Goal: Information Seeking & Learning: Learn about a topic

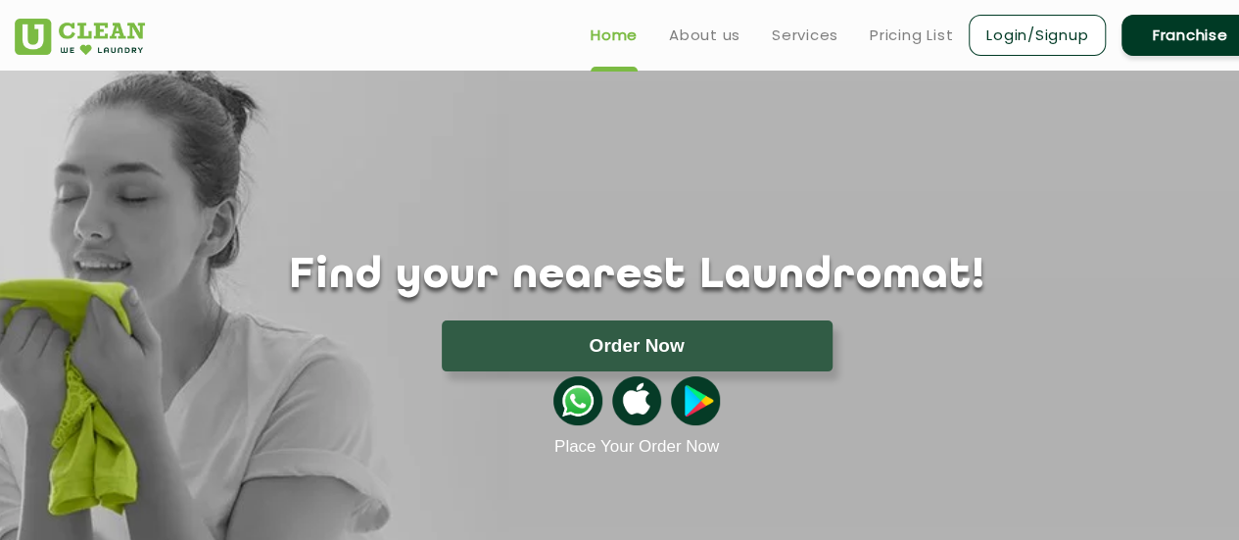
click at [924, 46] on ul "Home About us Services Pricing List Login/Signup Franchise" at bounding box center [917, 35] width 684 height 46
click at [929, 37] on link "Pricing List" at bounding box center [911, 36] width 83 height 24
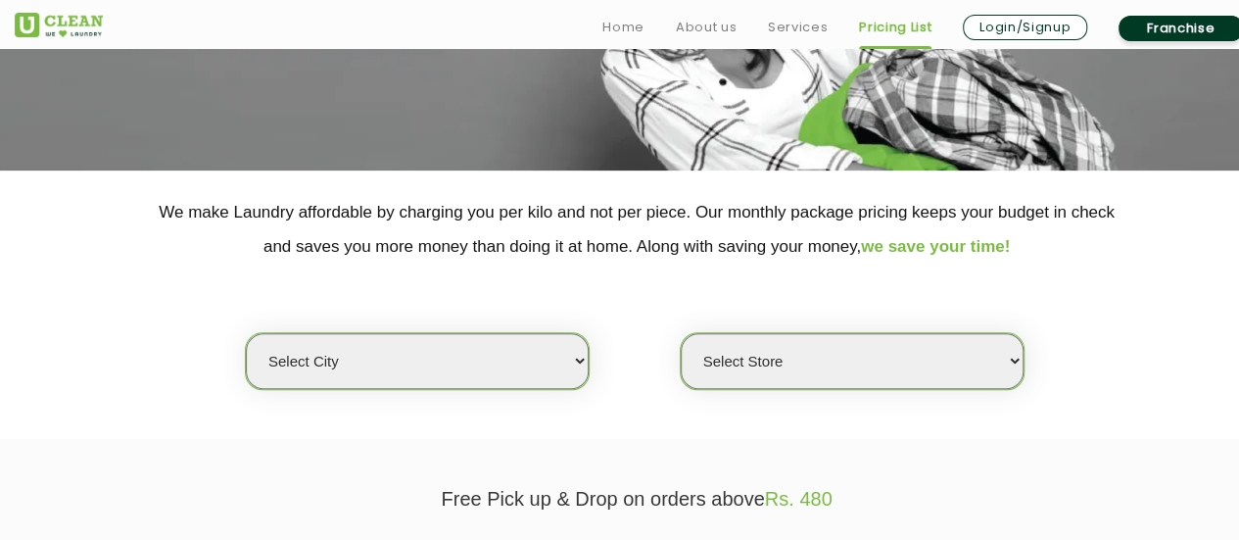
scroll to position [392, 0]
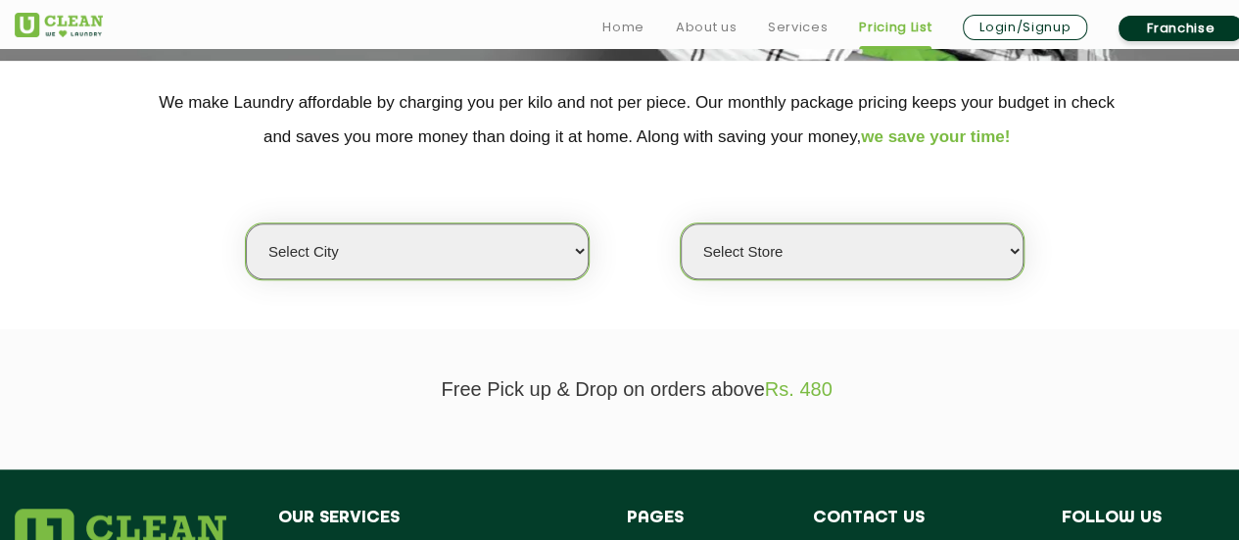
click at [456, 242] on select "Select city [GEOGRAPHIC_DATA] [GEOGRAPHIC_DATA] [GEOGRAPHIC_DATA] [GEOGRAPHIC_D…" at bounding box center [417, 251] width 343 height 56
select select "8"
click at [246, 223] on select "Select city [GEOGRAPHIC_DATA] [GEOGRAPHIC_DATA] [GEOGRAPHIC_DATA] [GEOGRAPHIC_D…" at bounding box center [417, 251] width 343 height 56
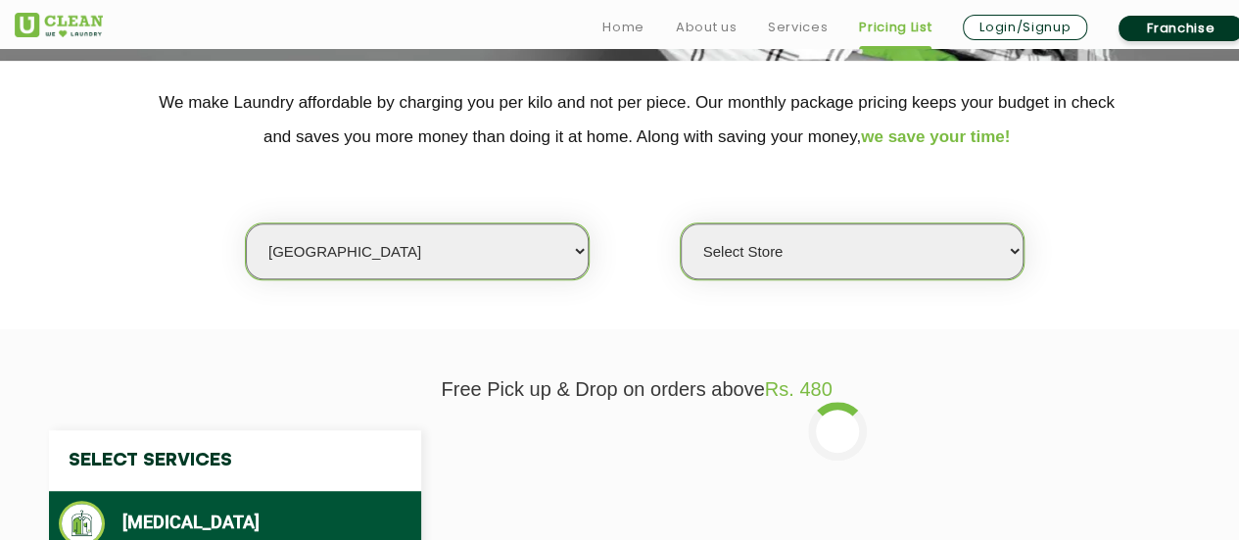
click at [820, 260] on select "Select Store [GEOGRAPHIC_DATA] [GEOGRAPHIC_DATA] [GEOGRAPHIC_DATA] [GEOGRAPHIC_…" at bounding box center [852, 251] width 343 height 56
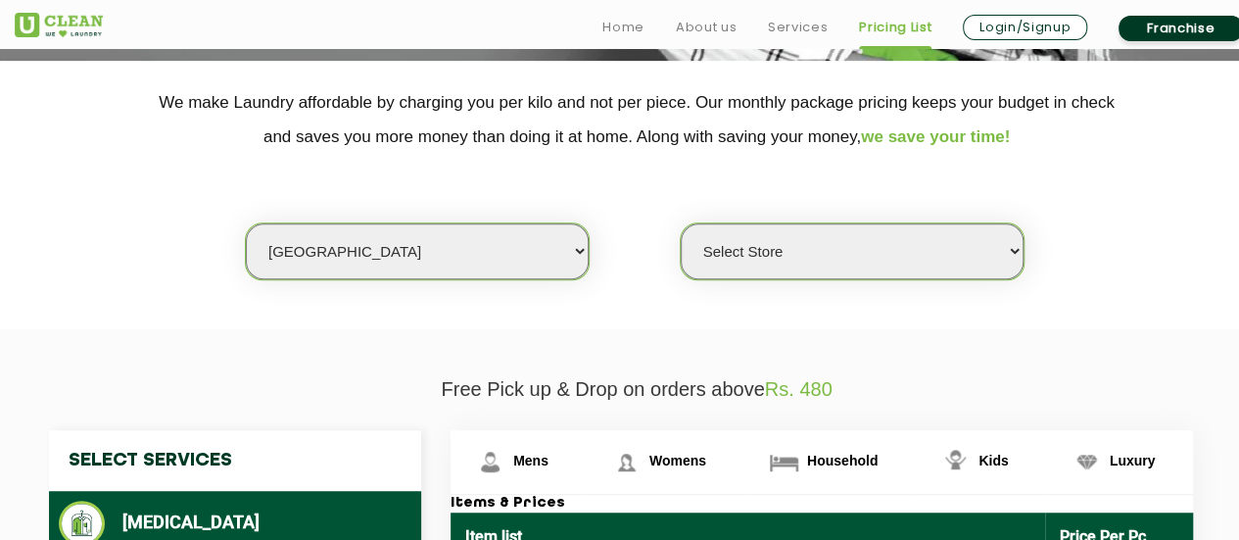
select select "119"
click at [681, 223] on select "Select Store [GEOGRAPHIC_DATA] [GEOGRAPHIC_DATA] [GEOGRAPHIC_DATA] [GEOGRAPHIC_…" at bounding box center [852, 251] width 343 height 56
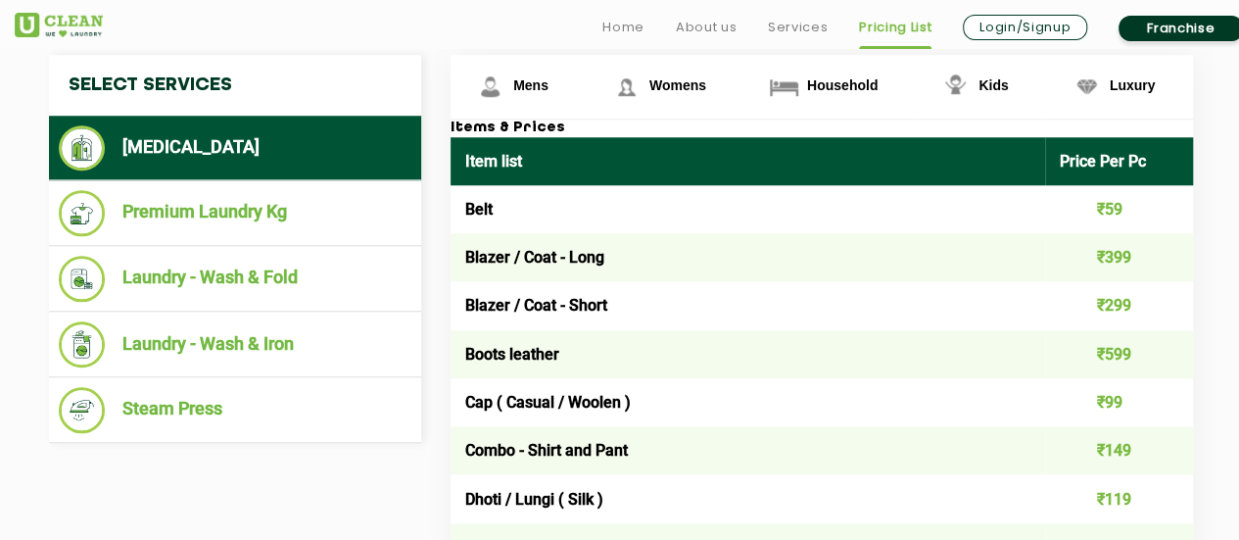
scroll to position [784, 0]
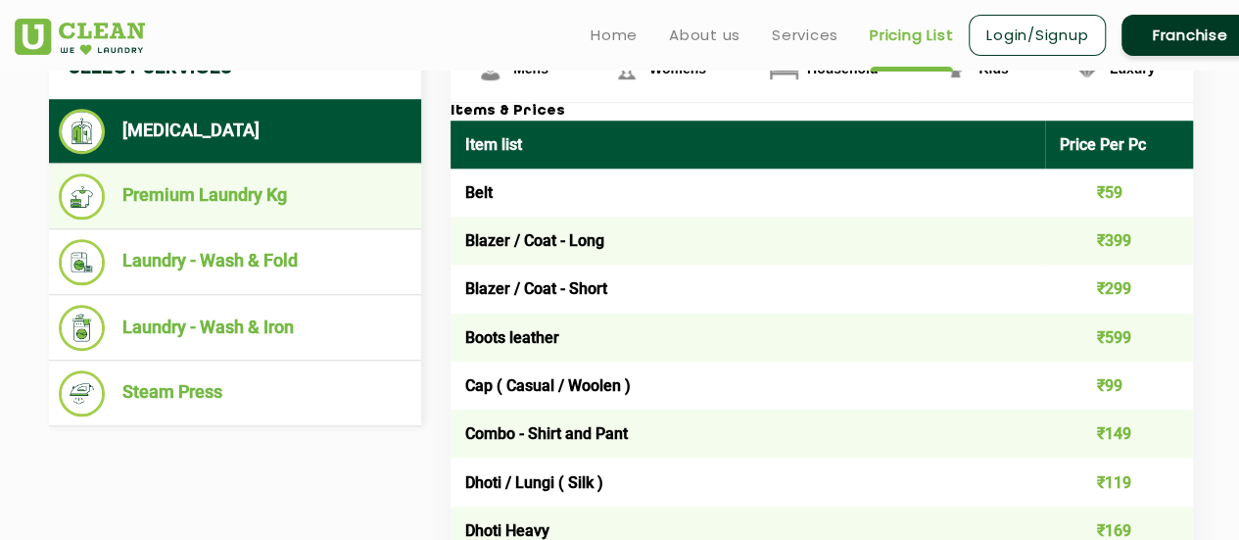
click at [199, 189] on li "Premium Laundry Kg" at bounding box center [235, 196] width 353 height 46
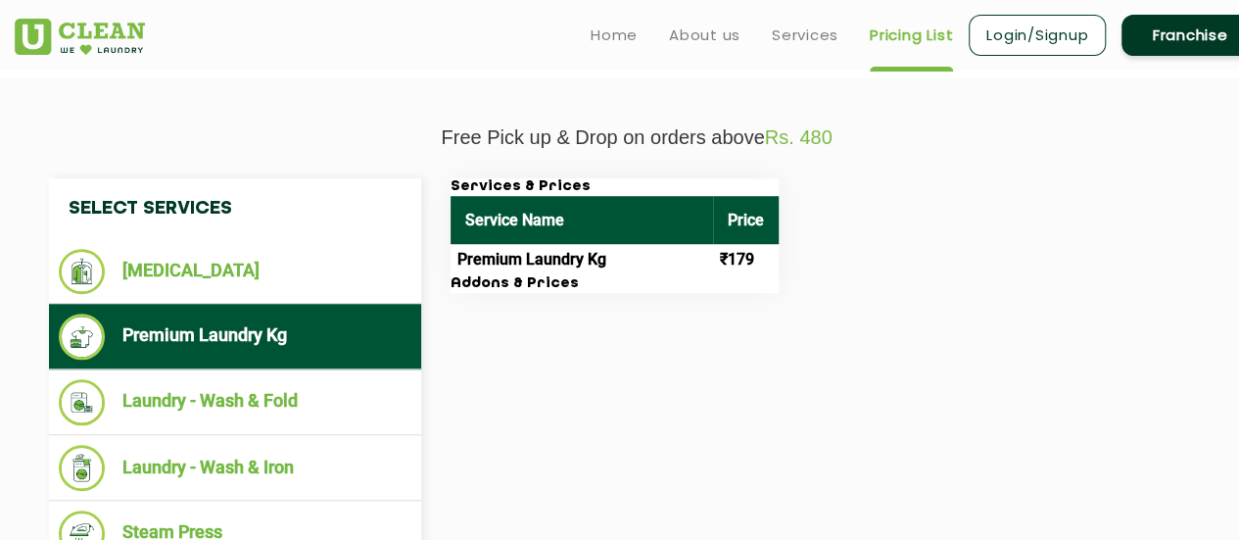
scroll to position [686, 0]
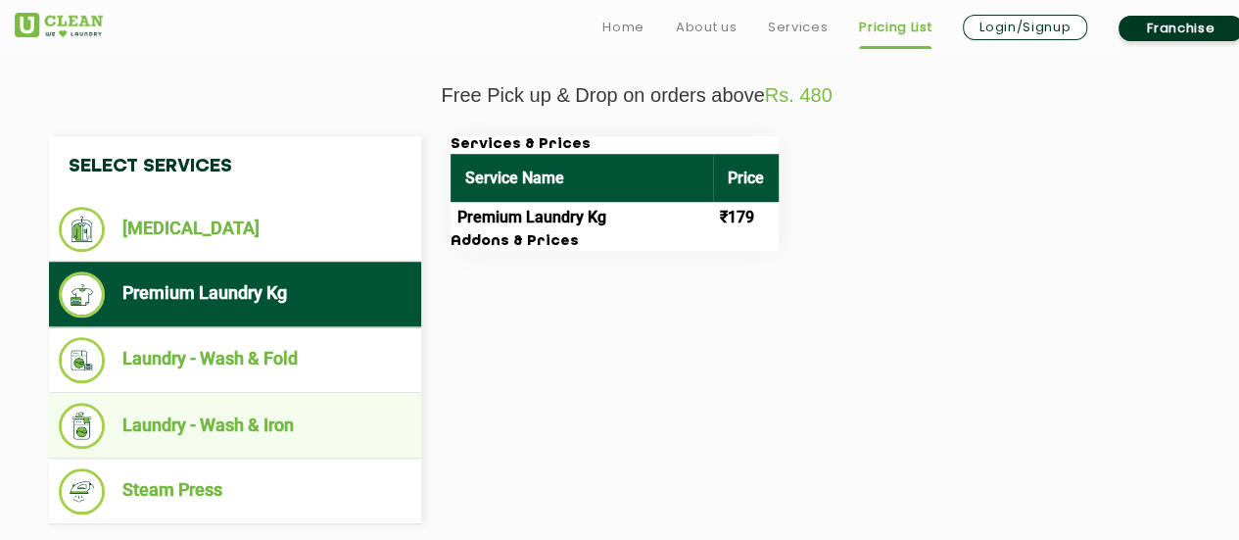
click at [174, 427] on li "Laundry - Wash & Iron" at bounding box center [235, 426] width 353 height 46
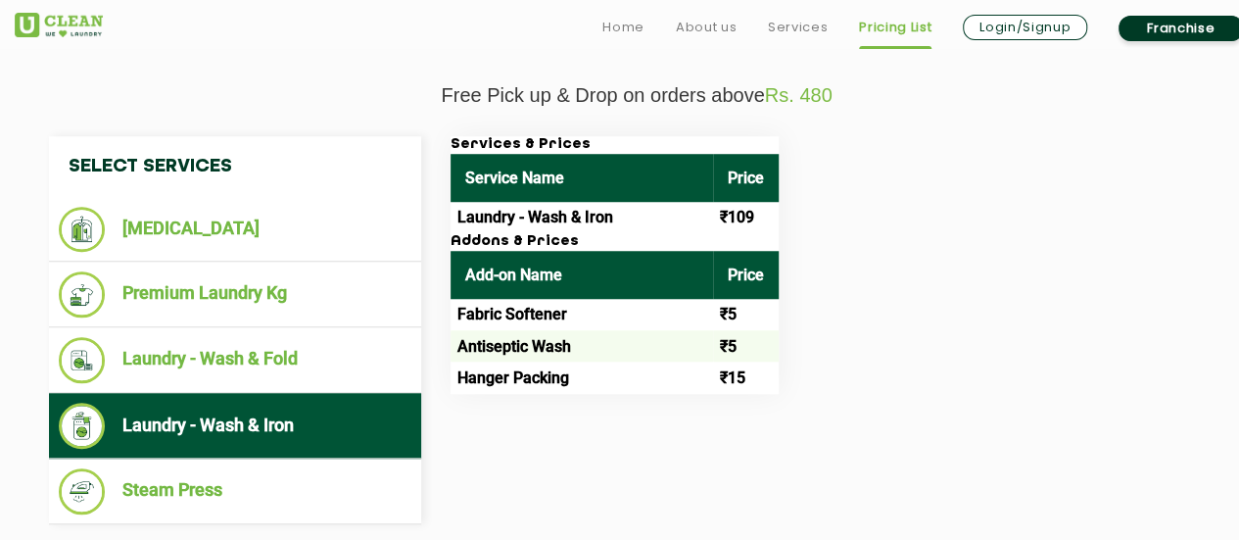
click at [717, 311] on td "₹5" at bounding box center [746, 314] width 66 height 31
drag, startPoint x: 723, startPoint y: 313, endPoint x: 748, endPoint y: 315, distance: 24.6
click at [748, 315] on td "₹5" at bounding box center [746, 314] width 66 height 31
drag, startPoint x: 715, startPoint y: 348, endPoint x: 767, endPoint y: 347, distance: 51.9
click at [745, 349] on td "₹5" at bounding box center [746, 345] width 66 height 31
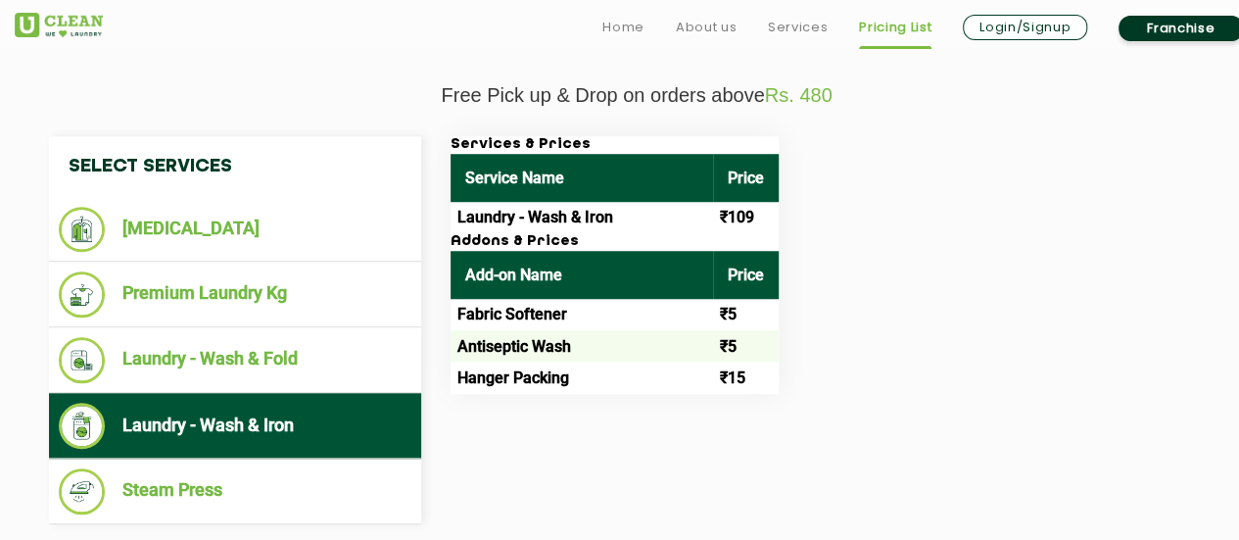
click at [830, 349] on div "Services & Prices Service Name Price Laundry - Wash & Iron ₹109 Addons & Prices…" at bounding box center [837, 265] width 803 height 258
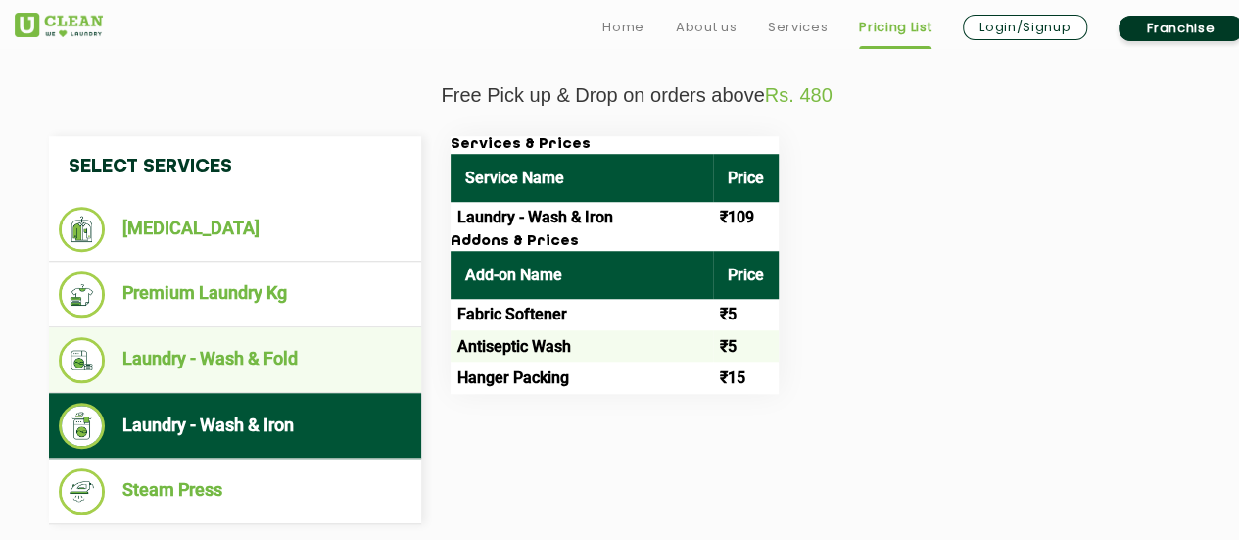
click at [272, 337] on li "Laundry - Wash & Fold" at bounding box center [235, 360] width 353 height 46
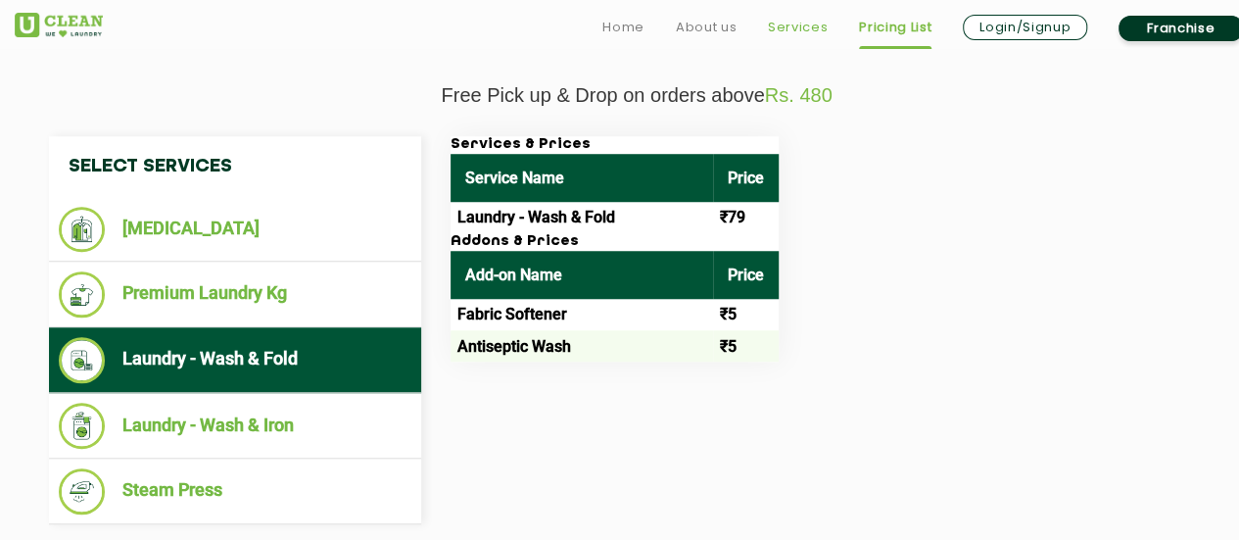
click at [774, 20] on link "Services" at bounding box center [798, 28] width 60 height 24
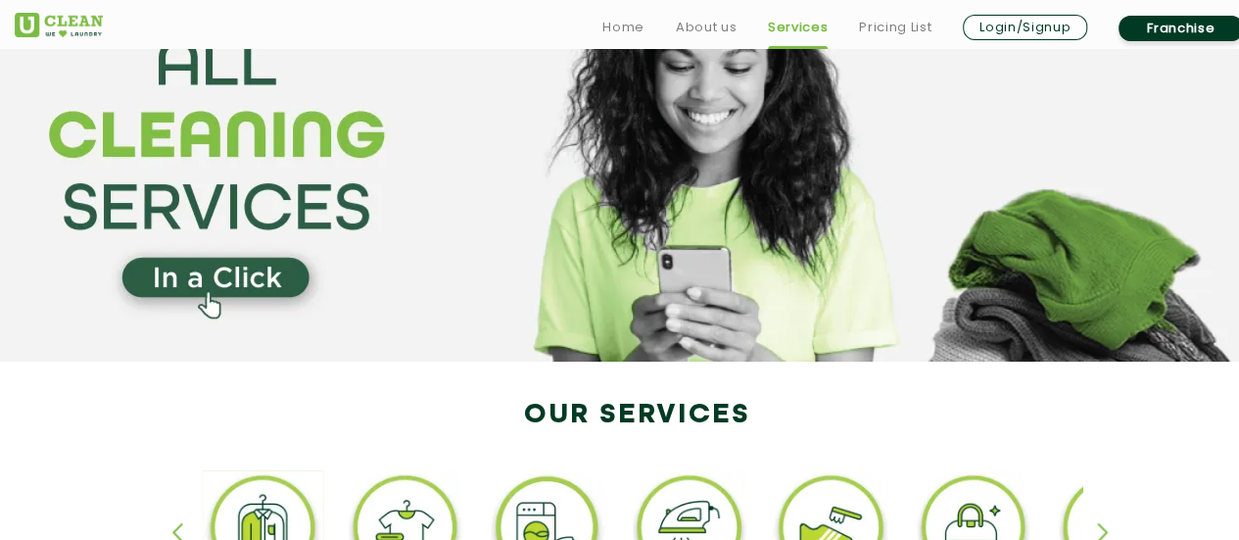
scroll to position [392, 0]
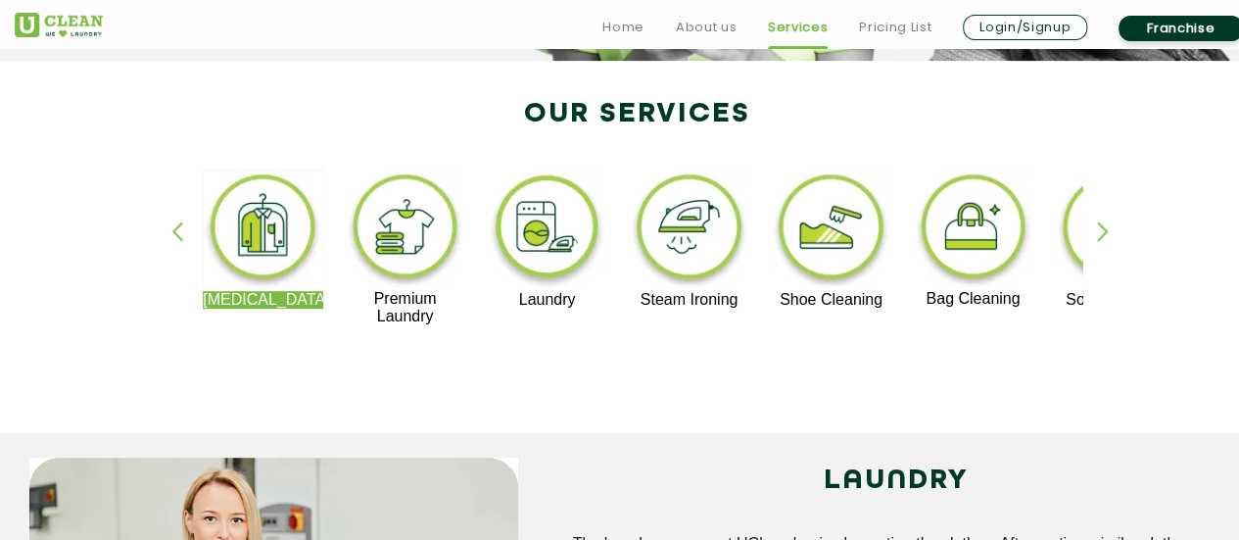
click at [402, 230] on img at bounding box center [405, 230] width 121 height 121
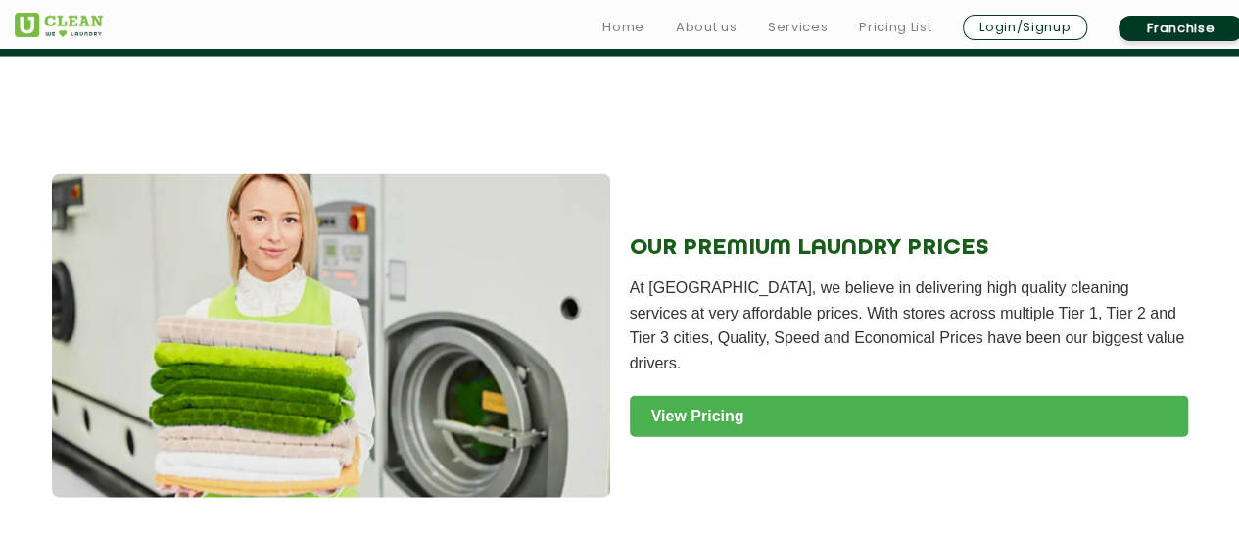
scroll to position [2058, 0]
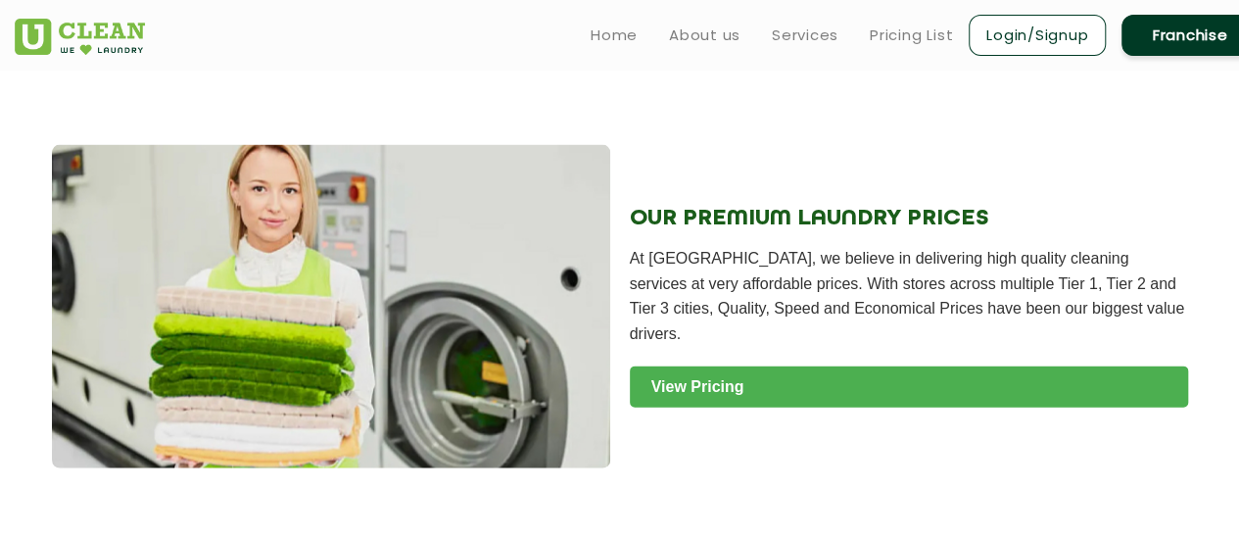
click at [838, 366] on link "View Pricing" at bounding box center [909, 386] width 558 height 41
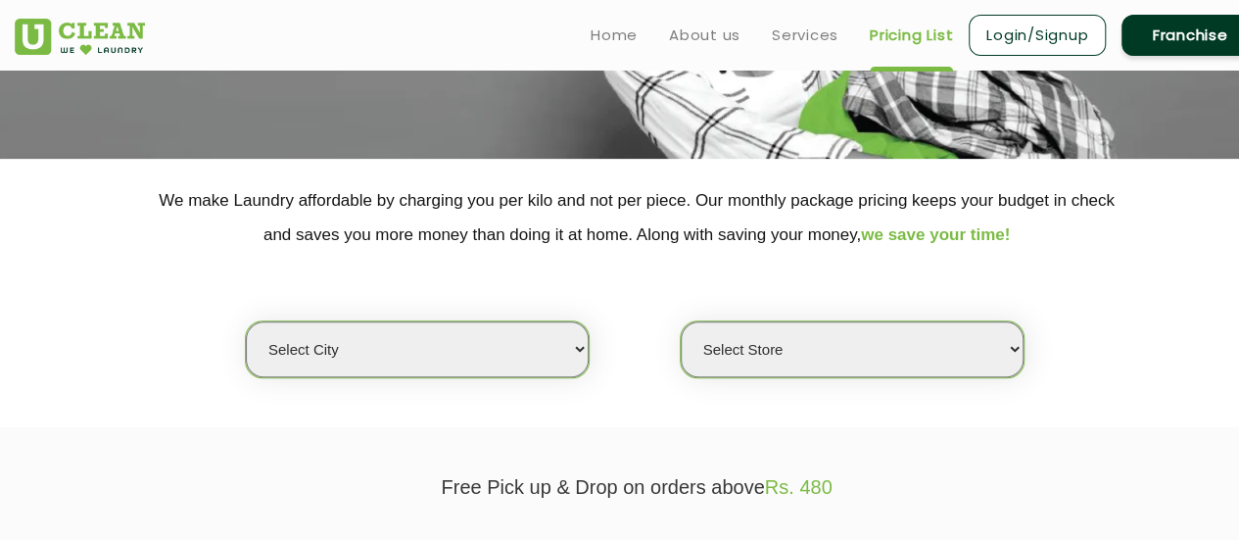
scroll to position [294, 0]
click at [354, 338] on select "Select city" at bounding box center [417, 349] width 343 height 56
select select "8"
click at [246, 321] on select "Select city [GEOGRAPHIC_DATA] [GEOGRAPHIC_DATA] [GEOGRAPHIC_DATA] [GEOGRAPHIC_D…" at bounding box center [417, 349] width 343 height 56
click at [896, 346] on select "Select Store" at bounding box center [852, 349] width 343 height 56
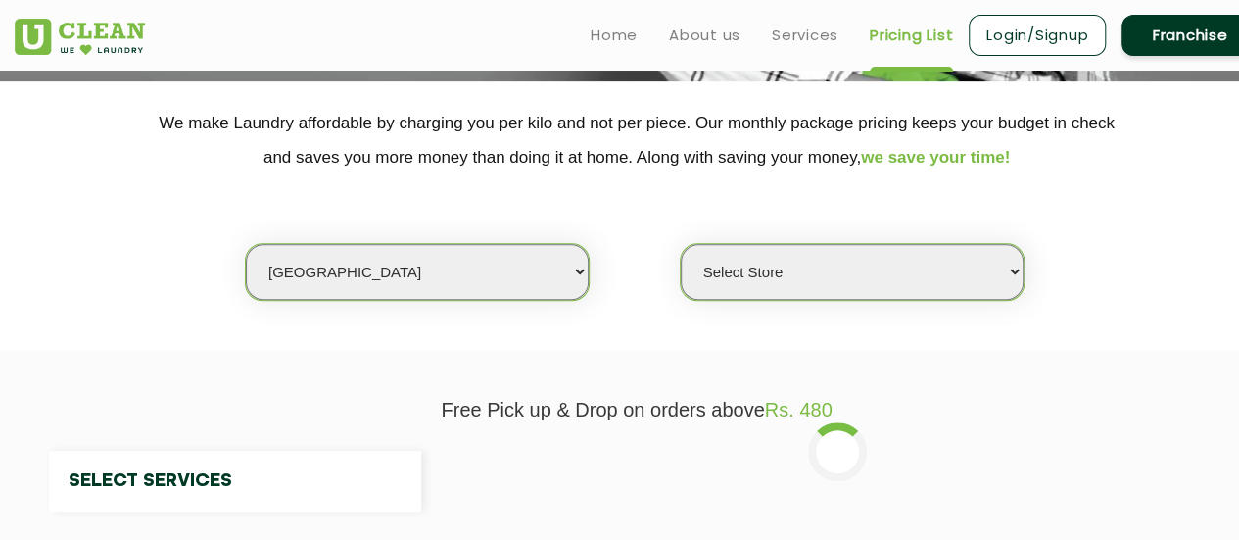
scroll to position [490, 0]
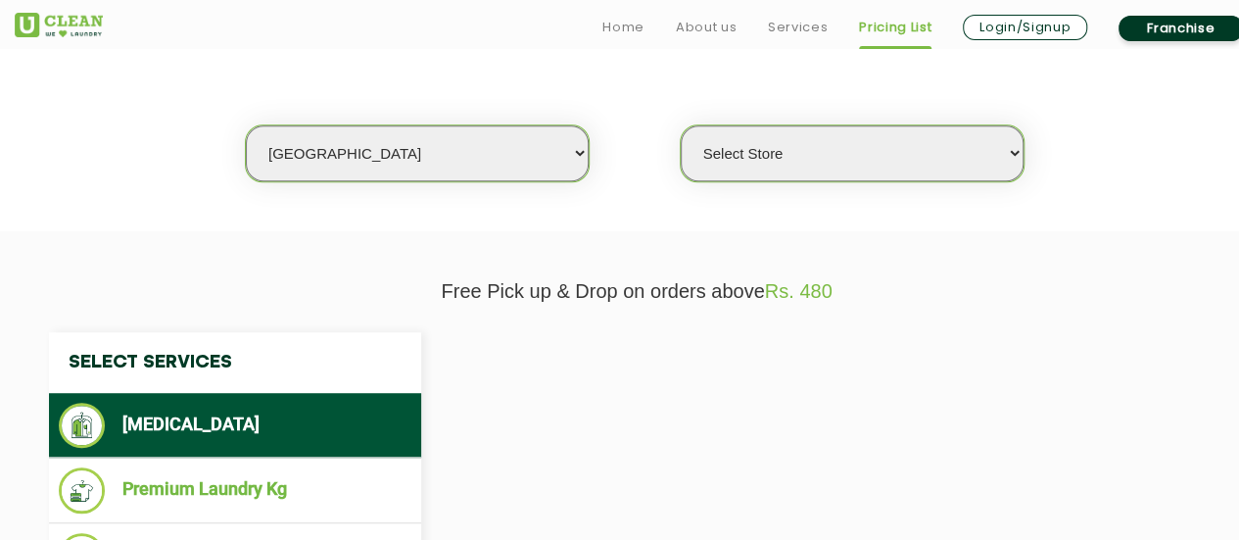
click at [859, 156] on select "Select Store" at bounding box center [852, 153] width 343 height 56
click at [844, 153] on select "Select Store" at bounding box center [852, 153] width 343 height 56
